Goal: Answer question/provide support: Answer question/provide support

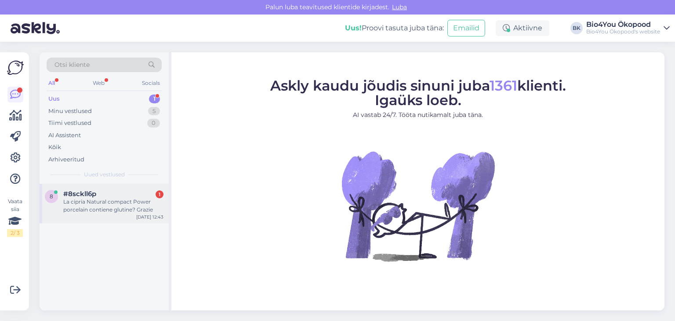
click at [105, 200] on div "La cipria Natural compact Power porcelain contiene glutine? Grazie" at bounding box center [113, 206] width 100 height 16
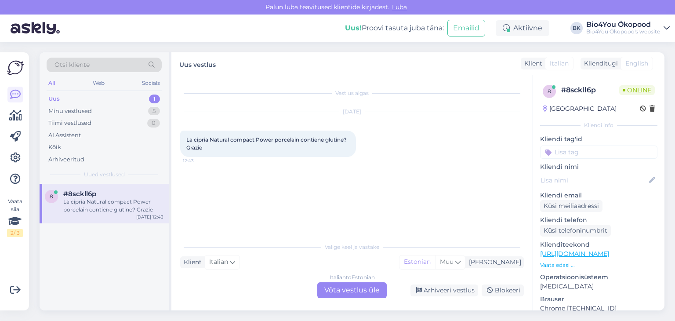
click at [331, 291] on div "Italian to Estonian Võta vestlus üle" at bounding box center [351, 290] width 69 height 16
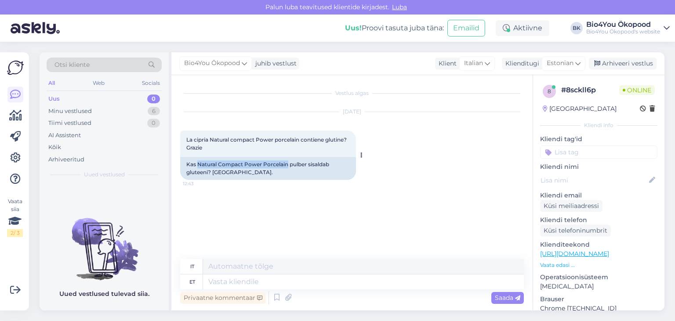
drag, startPoint x: 285, startPoint y: 164, endPoint x: 199, endPoint y: 167, distance: 86.6
click at [199, 167] on div "Kas Natural Compact Power Porcelain pulber sisaldab gluteeni? [GEOGRAPHIC_DATA]." at bounding box center [268, 168] width 176 height 23
copy div "Natural Compact Power Porcelain"
click at [235, 276] on textarea at bounding box center [363, 281] width 321 height 15
type textarea "Tere!"
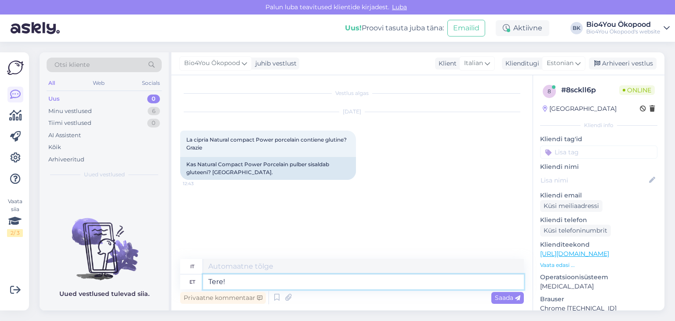
type textarea "Ciao!"
type textarea "Tere! Seda"
type textarea "Ciao! Questo"
type textarea "Tere! Seda peaksime to"
type textarea "Ciao! Ecco cosa dovremmo fare"
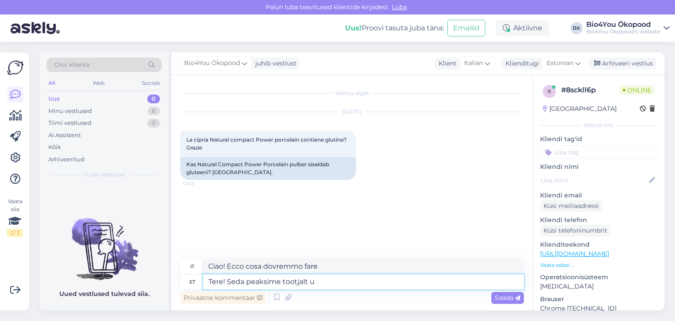
type textarea "Tere! Seda peaksime tootjalt uu"
type textarea "Ciao! [PERSON_NAME] procurarcelo direttamente dal produttore."
type textarea "Tere! Seda peaksime tootjalt uurima, ku"
type textarea "Ciao! Dovremmo verificare con il produttore,"
type textarea "Tere! Seda peaksime tootjalt uurima, kuna p"
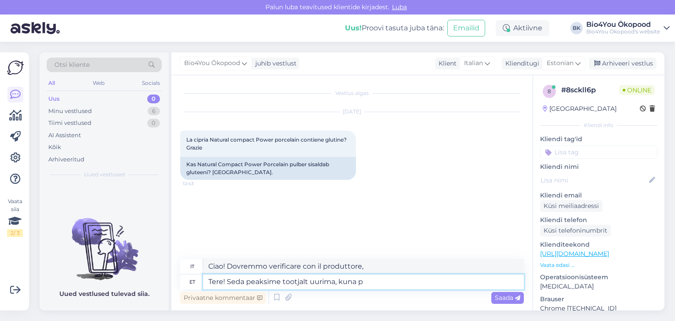
type textarea "Ciao! Dovremmo verificare con il produttore, perché"
type textarea "Tere! Seda peaksime tootjalt uurima, kuna pakendile ei"
type textarea "Buongiorno! Dovremmo verificare con il produttore, dato che non è specificato s…"
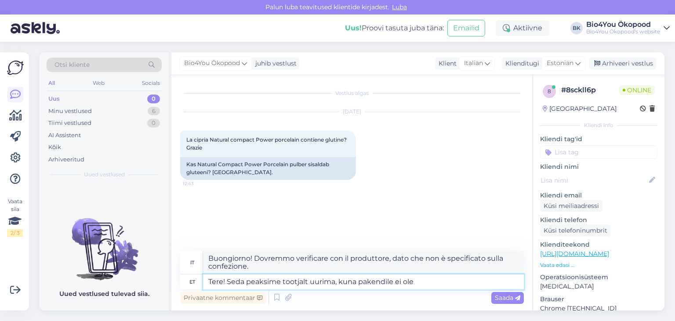
type textarea "Tere! Seda peaksime tootjalt uurima, kuna pakendile ei ole m"
type textarea "Buongiorno! Dovremmo verificare con il produttore, dato [PERSON_NAME] confezion…"
type textarea "Tere! Seda peaksime tootjalt uurima, kuna pakendile ei ole märgitud"
type textarea "Buongiorno! Dovremmo verificare con il produttore, dato che non è specificato s…"
type textarea "Tere! Seda peaksime tootjalt uurima, kuna pakendile ei ole märgitud infot, e"
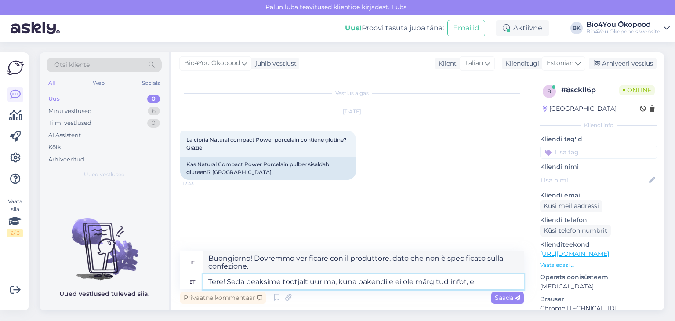
type textarea "Buongiorno! Dovremmo verificare con il produttore, dato [PERSON_NAME] confezion…"
type textarea "Tere! Seda peaksime tootjalt uurima, kuna pakendile ei ole märgitud infot, et g"
type textarea "Buongiorno! Dovremmo verificare con il produttore a riguardo, poiché sulla conf…"
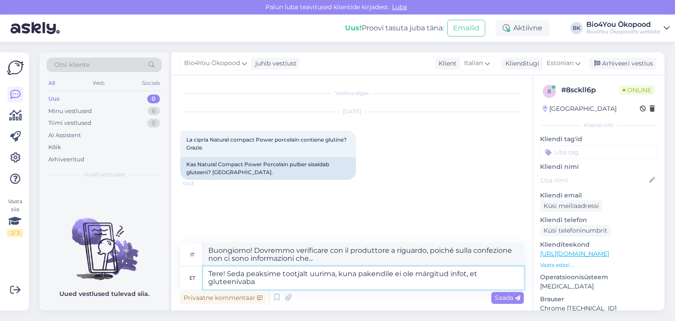
type textarea "Tere! Seda peaksime tootjalt uurima, kuna pakendile ei ole märgitud infot, et g…"
type textarea "Ciao! Dovremmo verificare con il produttore, dato [PERSON_NAME] confezione non …"
type textarea "Tere! Seda peaksime tootjalt uurima, kuna pakendile ei ole märgitud infot, et g…"
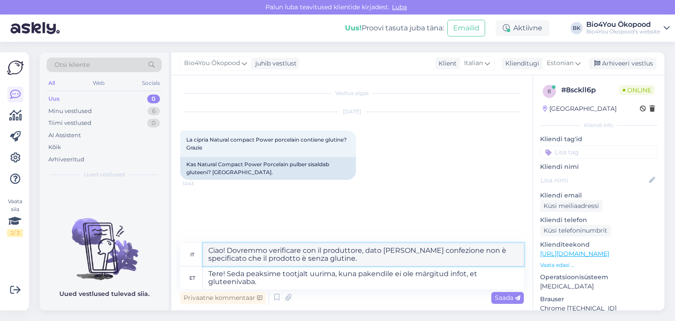
drag, startPoint x: 323, startPoint y: 260, endPoint x: 195, endPoint y: 245, distance: 129.2
click at [195, 245] on div "it Ciao! Dovremmo verificare con il produttore, dato [PERSON_NAME] confezione n…" at bounding box center [351, 254] width 343 height 23
click at [497, 297] on span "Saada" at bounding box center [507, 297] width 25 height 8
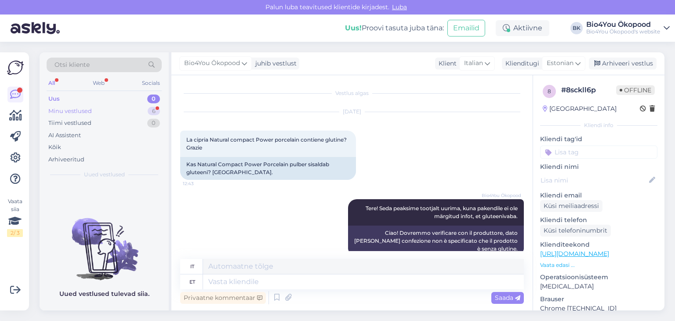
click at [98, 106] on div "Minu vestlused 6" at bounding box center [104, 111] width 115 height 12
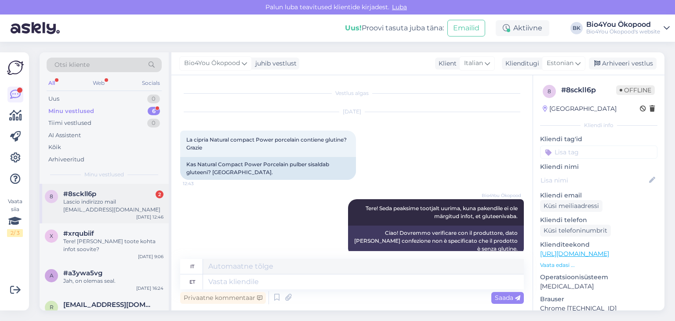
click at [119, 195] on div "#8sckll6p 2" at bounding box center [113, 194] width 100 height 8
